Goal: Task Accomplishment & Management: Complete application form

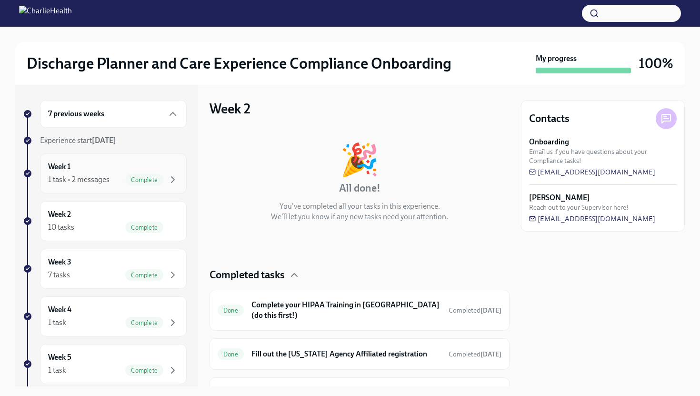
click at [131, 174] on div "Complete" at bounding box center [144, 179] width 38 height 11
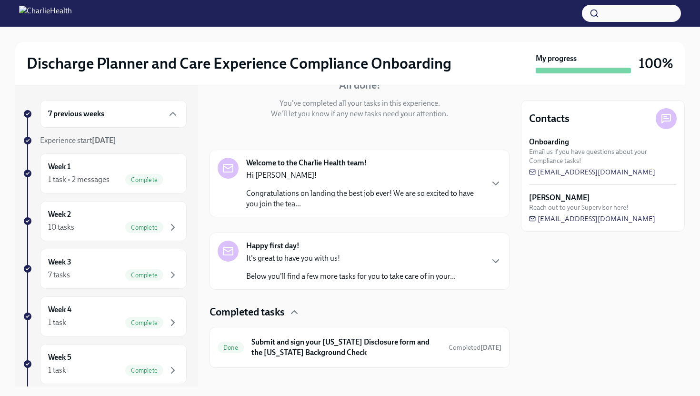
scroll to position [115, 0]
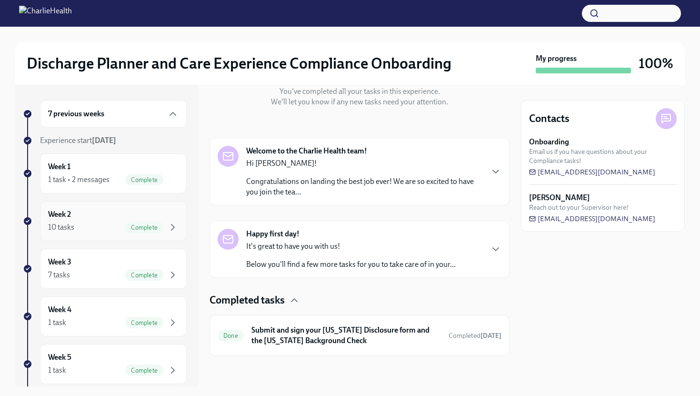
click at [96, 226] on div "10 tasks Complete" at bounding box center [113, 227] width 131 height 11
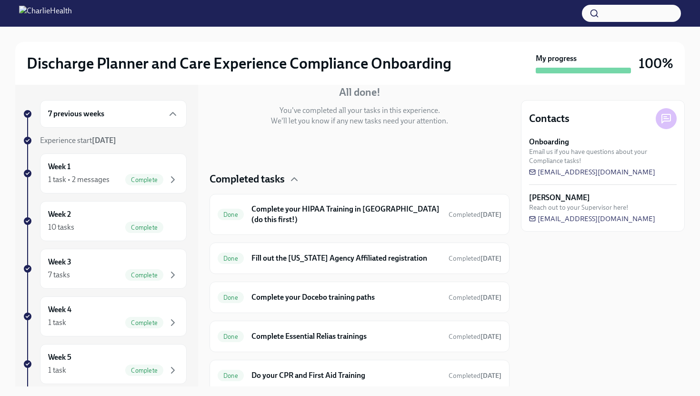
scroll to position [95, 0]
click at [108, 224] on div "10 tasks Complete" at bounding box center [113, 227] width 131 height 11
click at [109, 267] on div "Week 3 7 tasks Complete" at bounding box center [113, 269] width 131 height 24
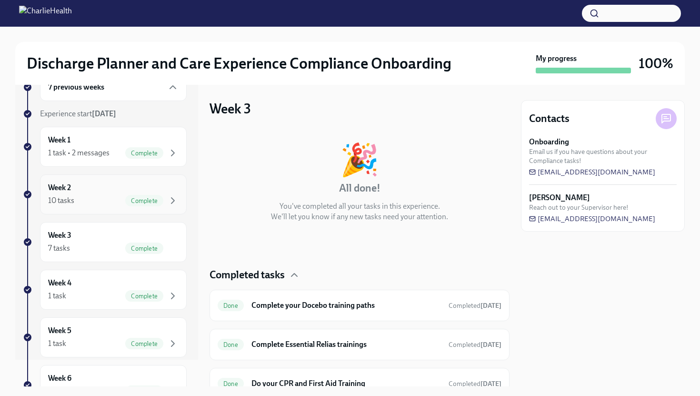
scroll to position [26, 0]
click at [142, 142] on div "Week 1 1 task • 2 messages Complete" at bounding box center [113, 147] width 131 height 24
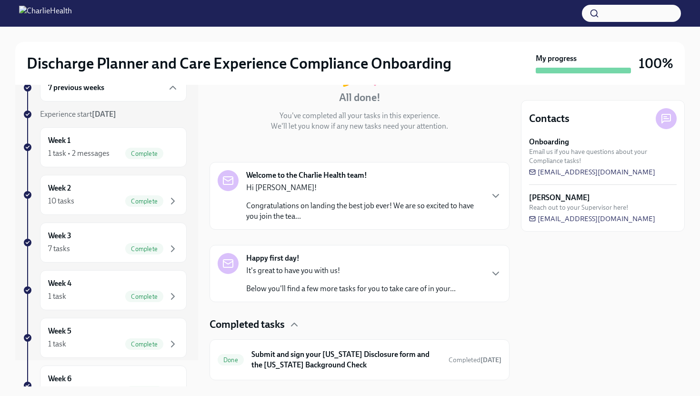
scroll to position [115, 0]
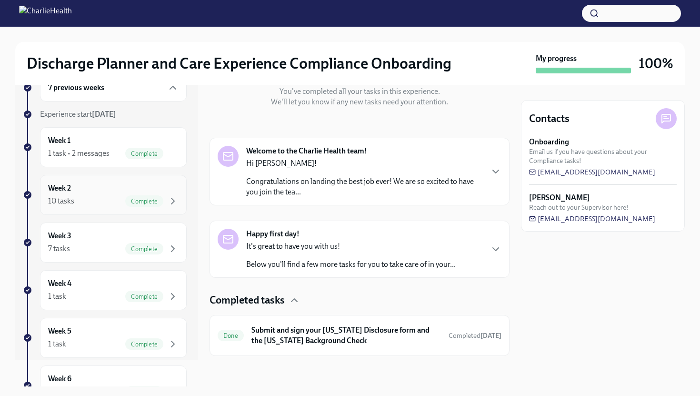
click at [123, 214] on div "Week 2 10 tasks Complete" at bounding box center [113, 195] width 147 height 40
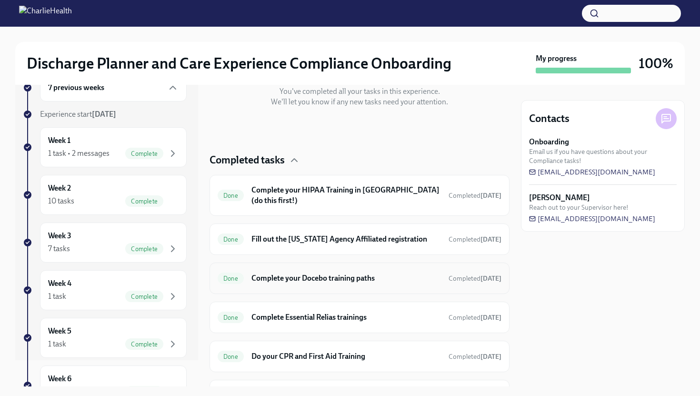
click at [268, 273] on h6 "Complete your Docebo training paths" at bounding box center [347, 278] width 190 height 10
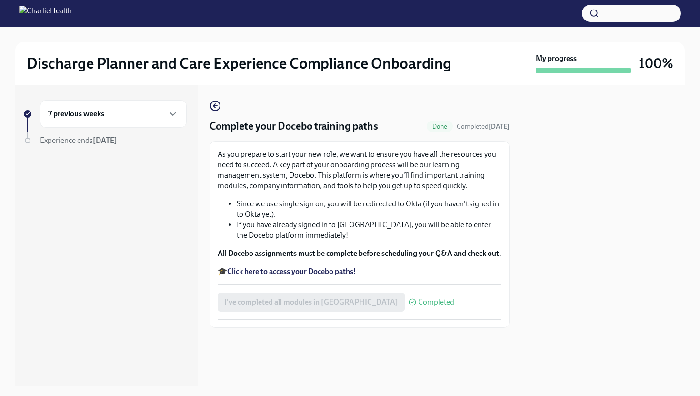
click at [303, 276] on strong "Click here to access your Docebo paths!" at bounding box center [291, 271] width 129 height 9
click at [220, 108] on circle "button" at bounding box center [216, 106] width 10 height 10
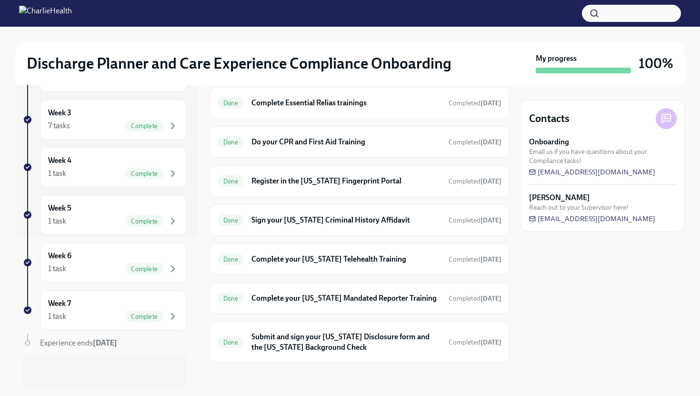
scroll to position [331, 0]
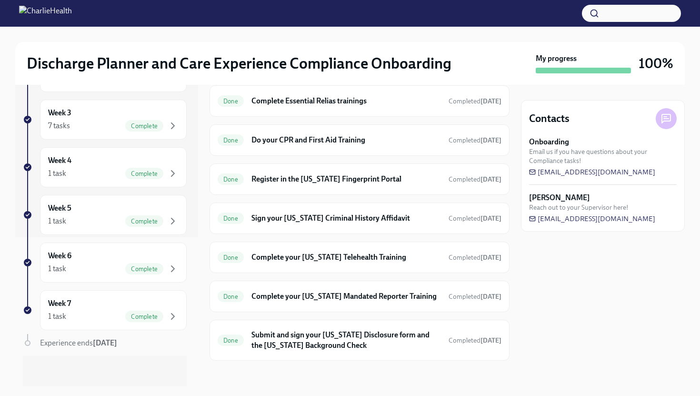
click at [34, 13] on img at bounding box center [45, 13] width 53 height 15
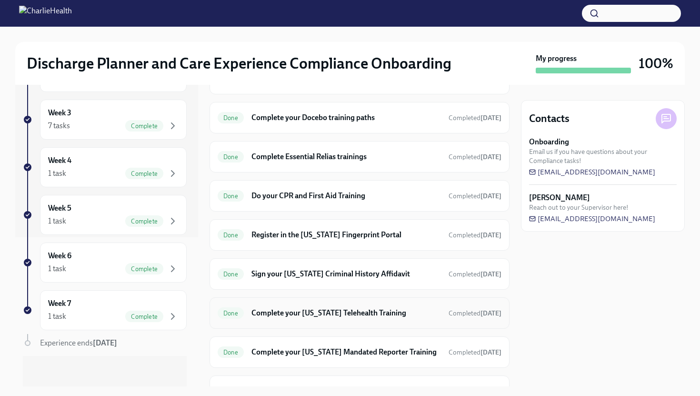
scroll to position [0, 0]
